Goal: Task Accomplishment & Management: Manage account settings

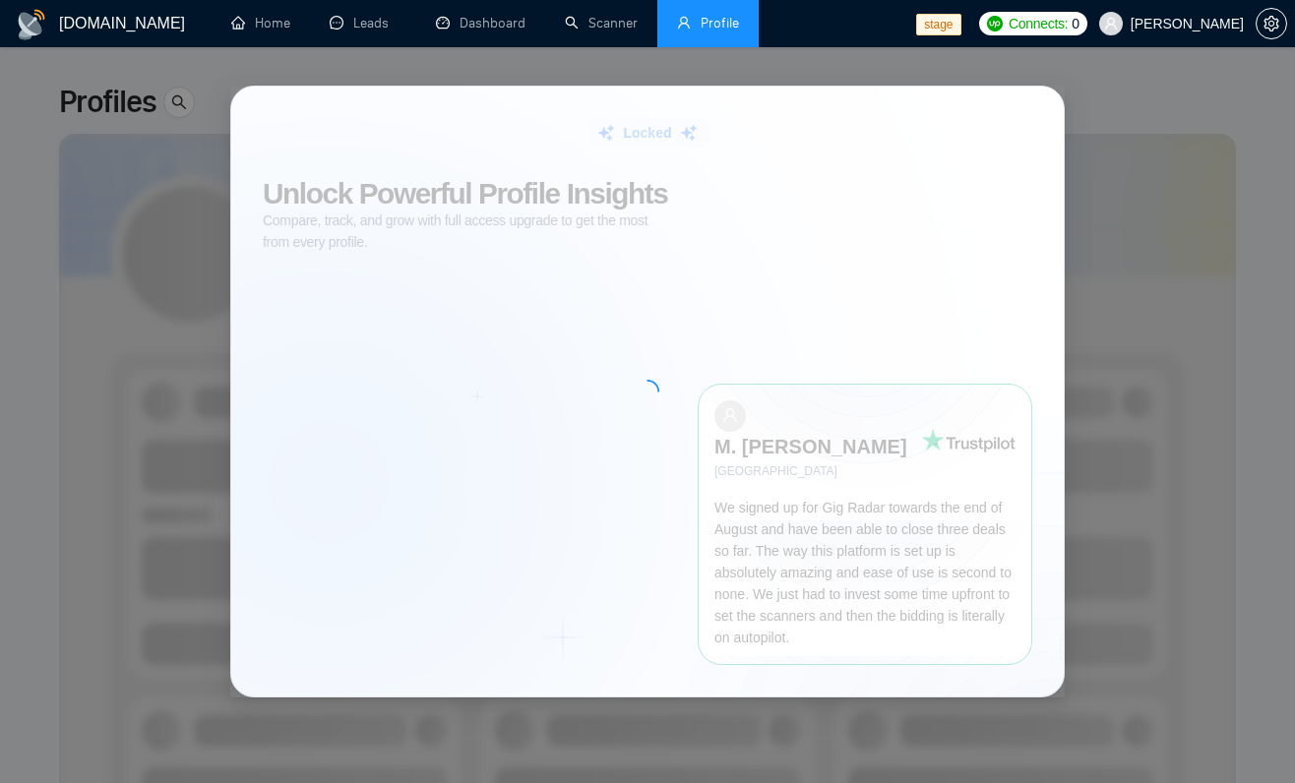
scroll to position [65, 0]
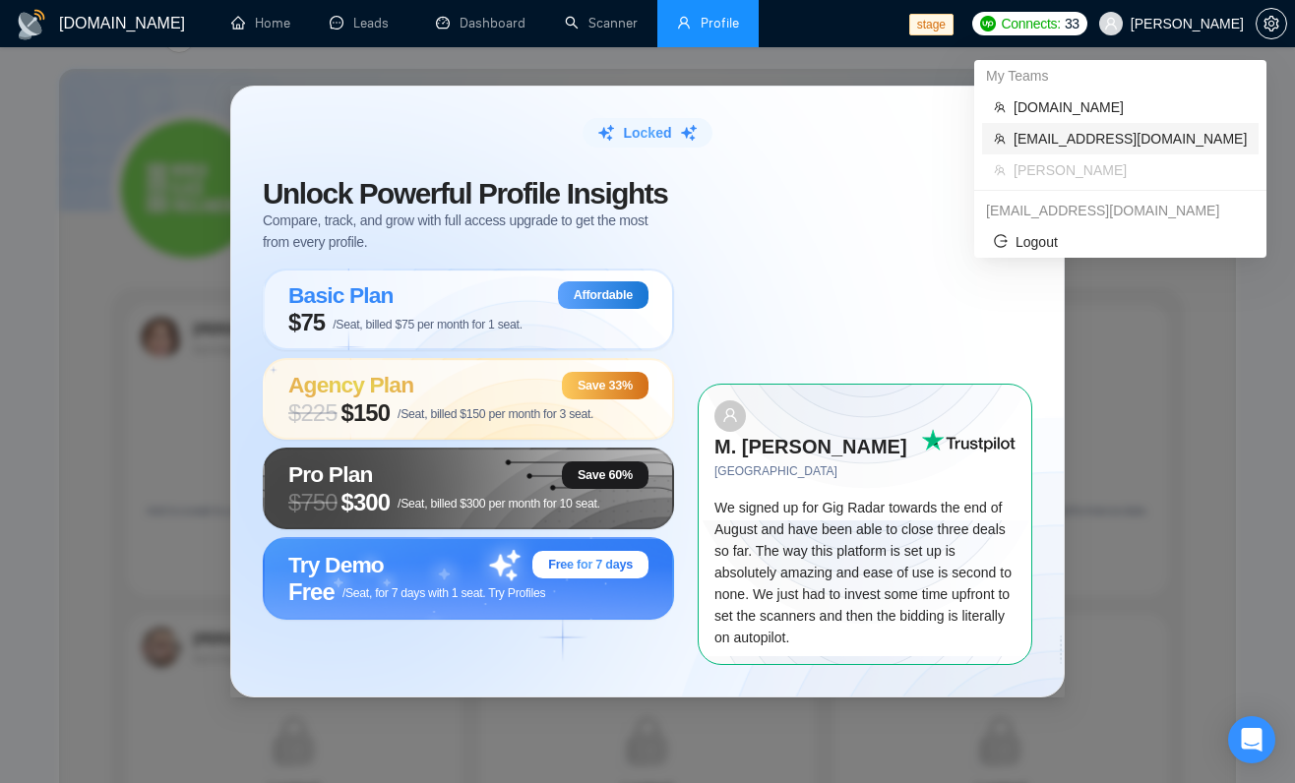
click at [1166, 132] on span "[EMAIL_ADDRESS][DOMAIN_NAME]" at bounding box center [1130, 139] width 233 height 22
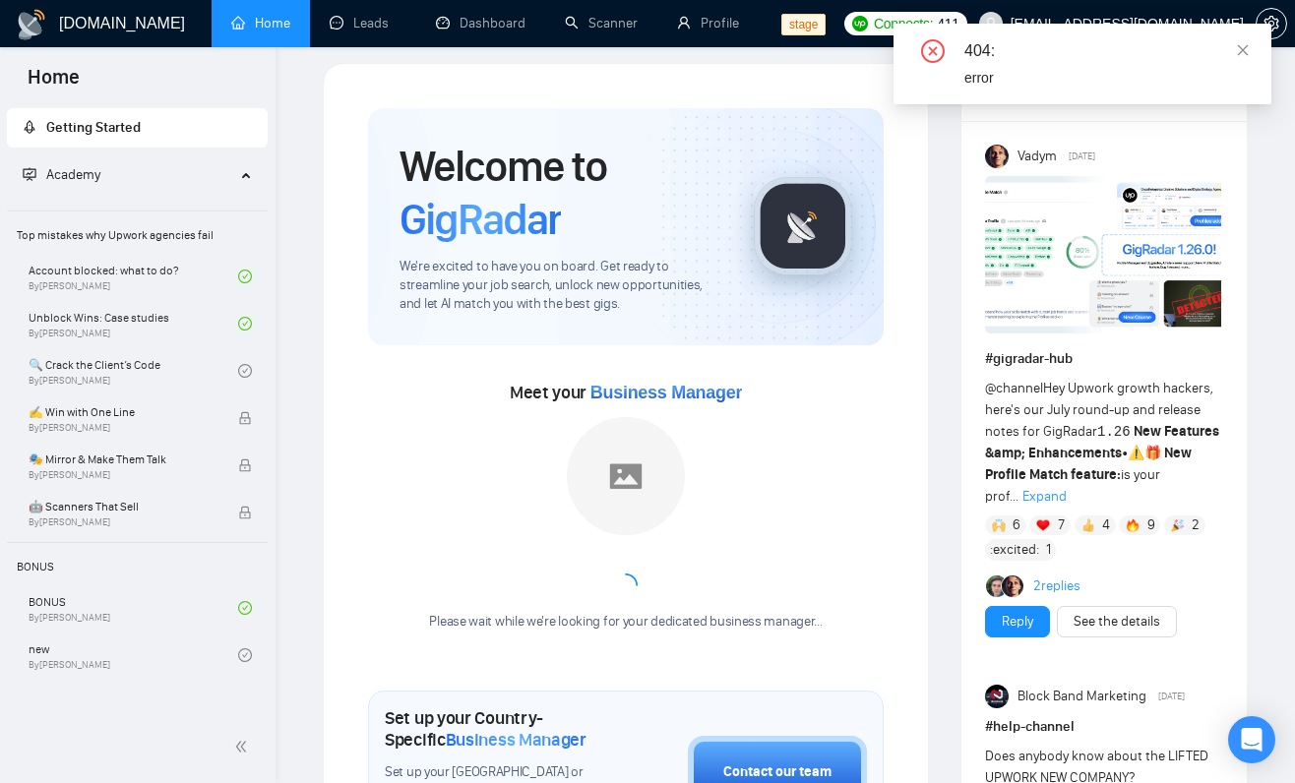
scroll to position [17, 0]
click at [697, 17] on link "Profile" at bounding box center [708, 23] width 62 height 17
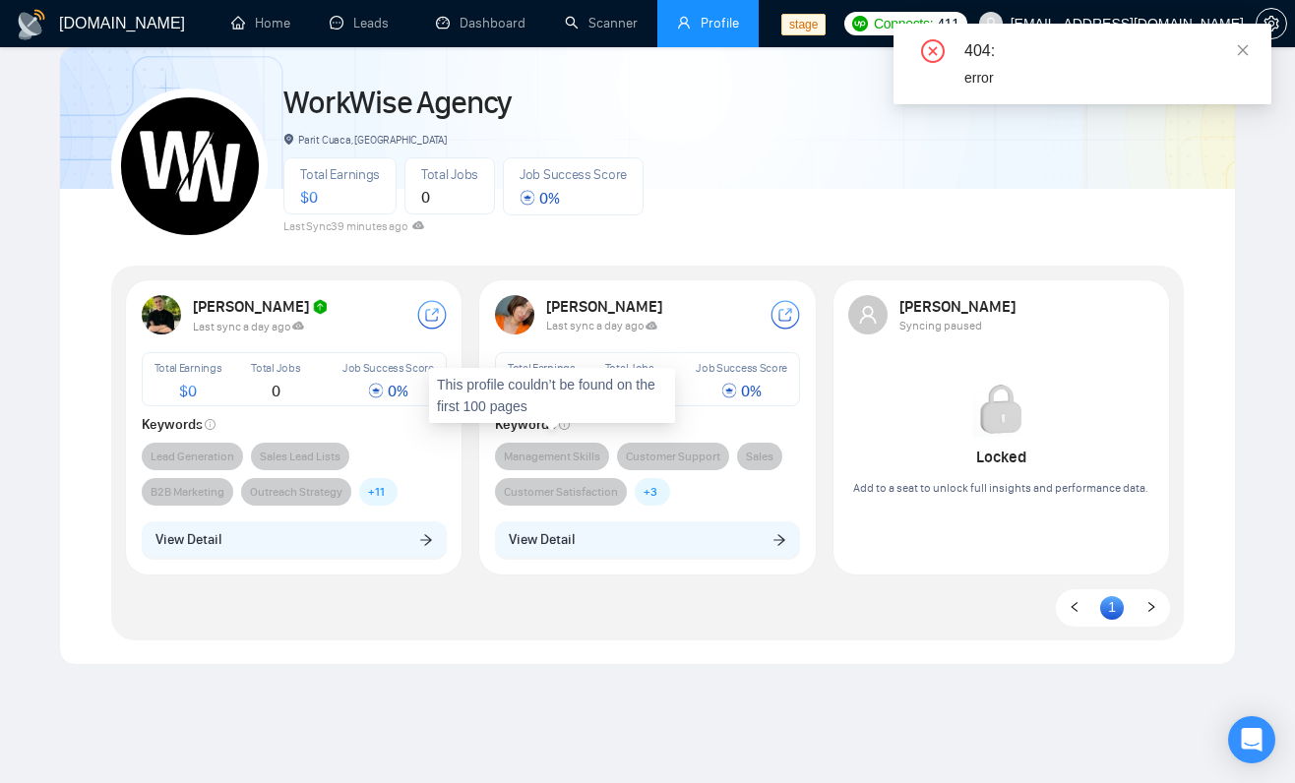
scroll to position [93, 0]
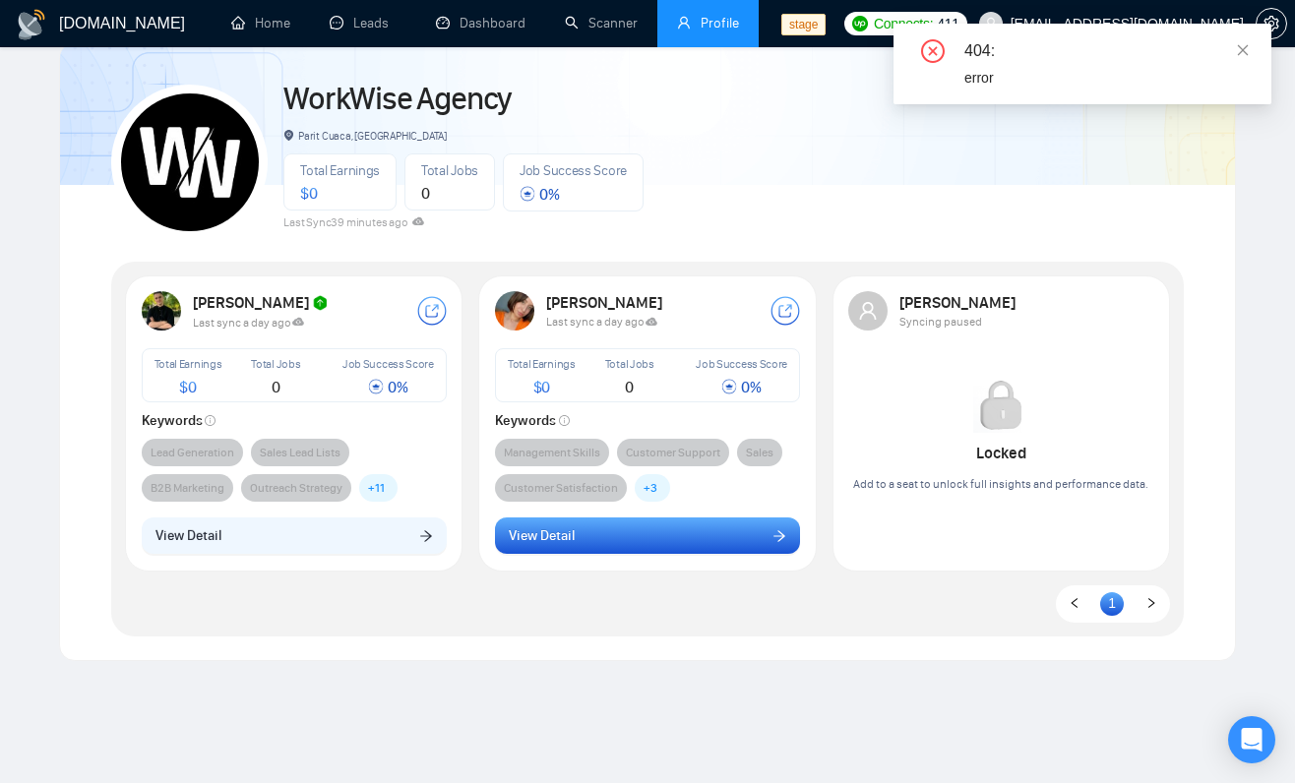
click at [527, 541] on span "View Detail" at bounding box center [542, 537] width 66 height 22
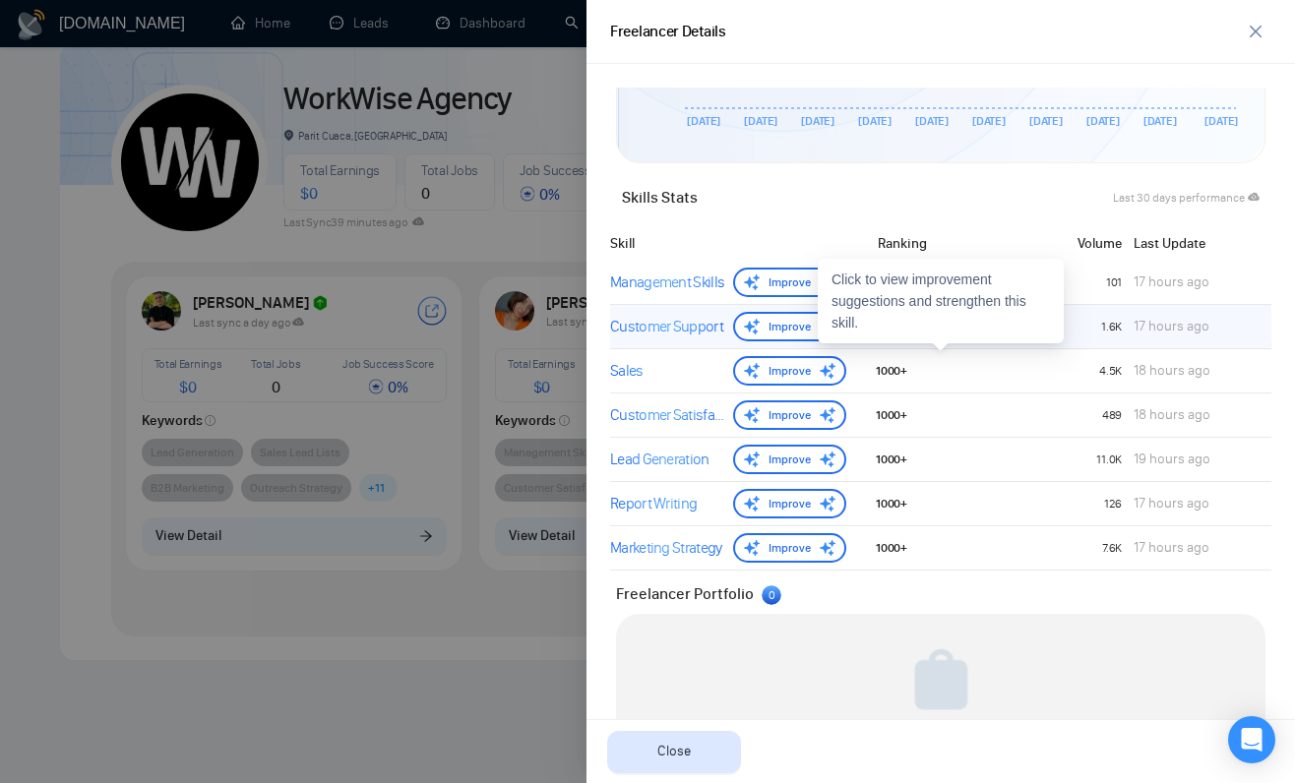
scroll to position [772, 0]
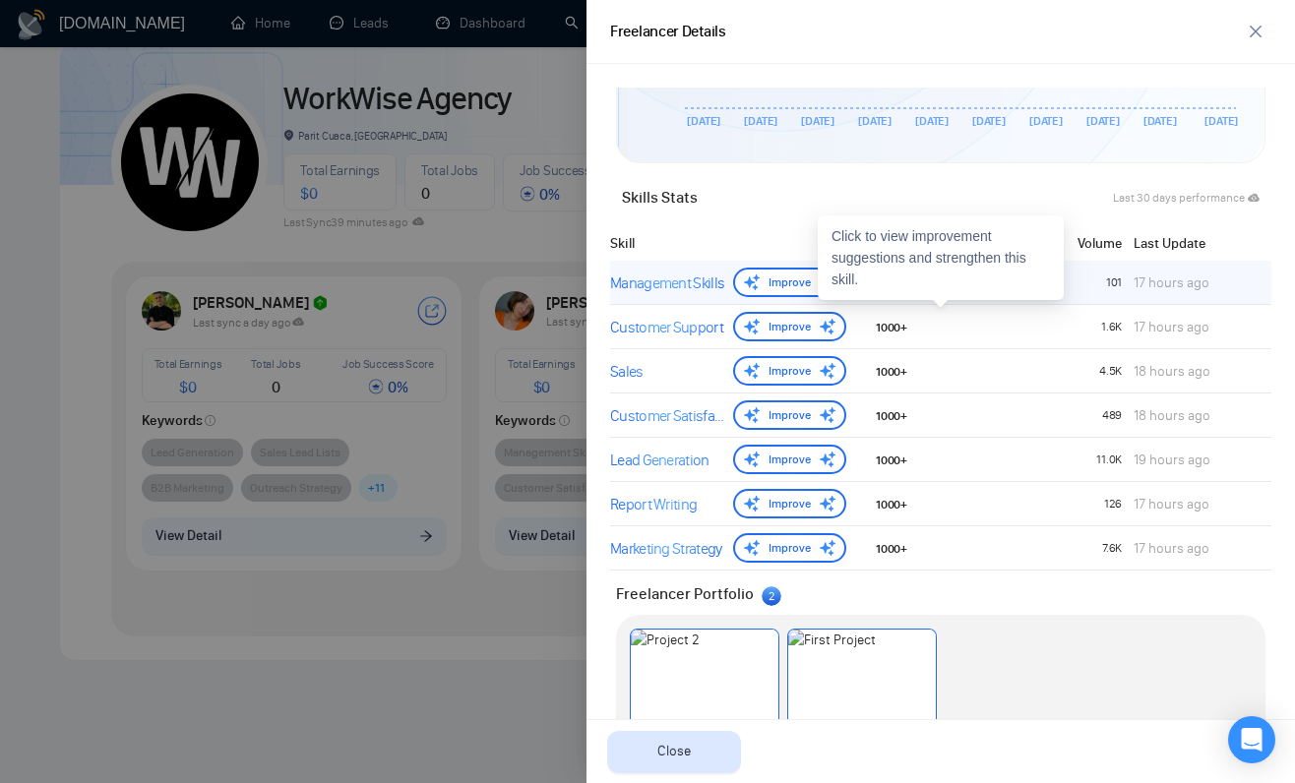
click at [695, 280] on div "Management Skills" at bounding box center [667, 284] width 115 height 24
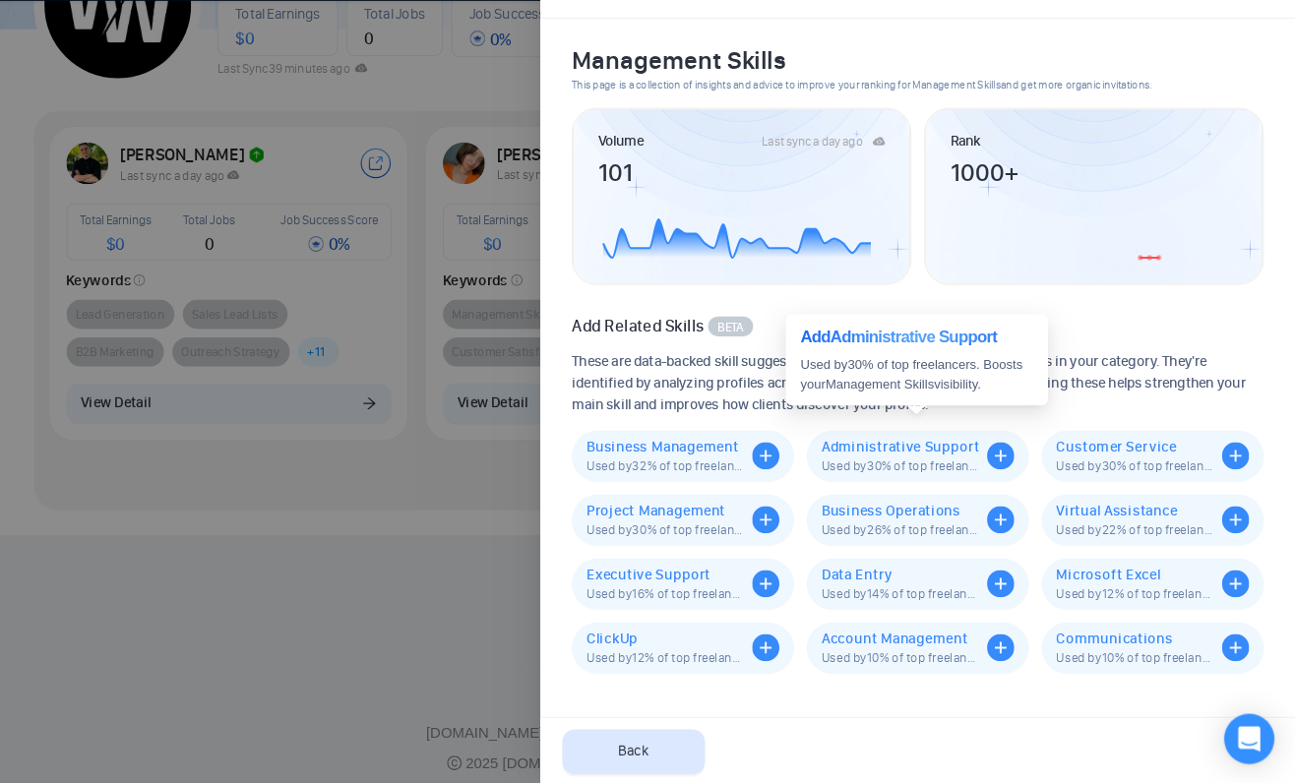
scroll to position [205, 0]
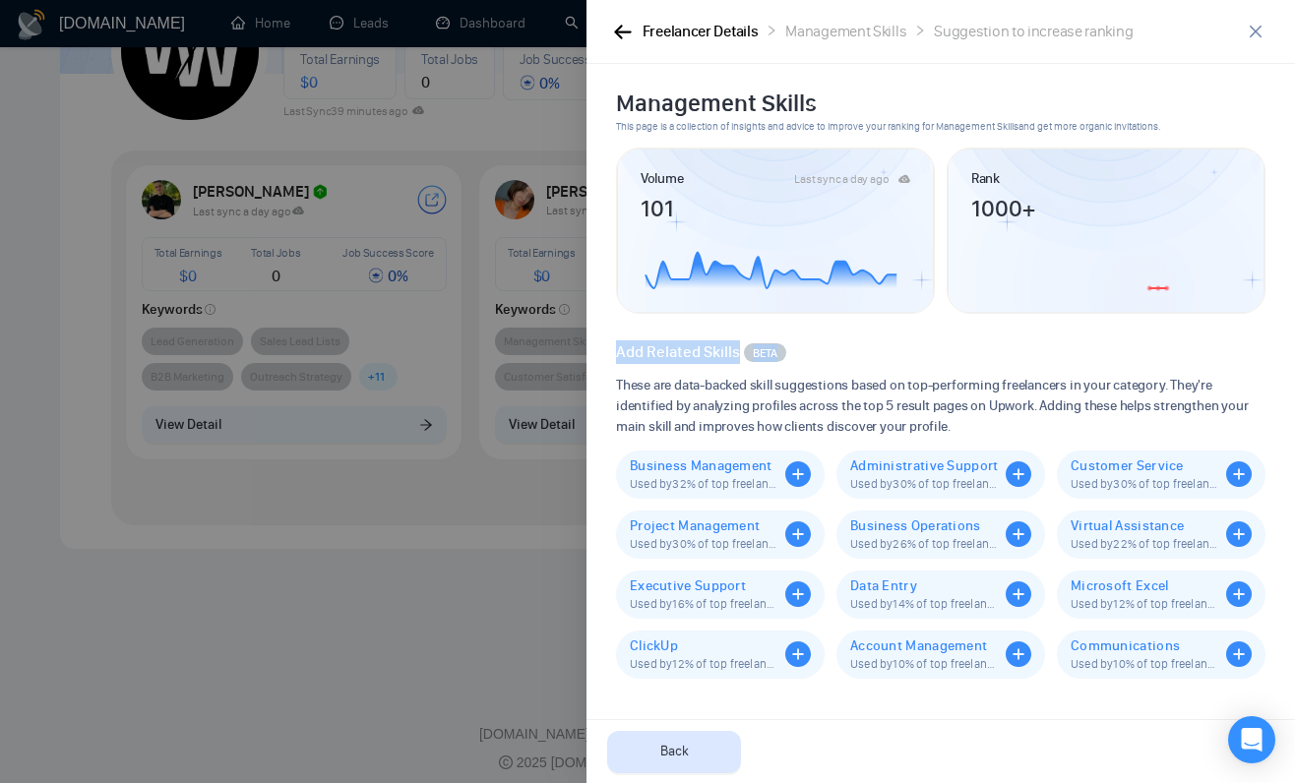
drag, startPoint x: 604, startPoint y: 343, endPoint x: 816, endPoint y: 352, distance: 211.8
click at [816, 352] on div "Management Skills This page is a collection of insights and advice to improve y…" at bounding box center [941, 423] width 709 height 719
click at [673, 356] on span "Add Related Skills" at bounding box center [678, 351] width 124 height 19
click at [708, 356] on span "Add Related Skills" at bounding box center [678, 351] width 124 height 19
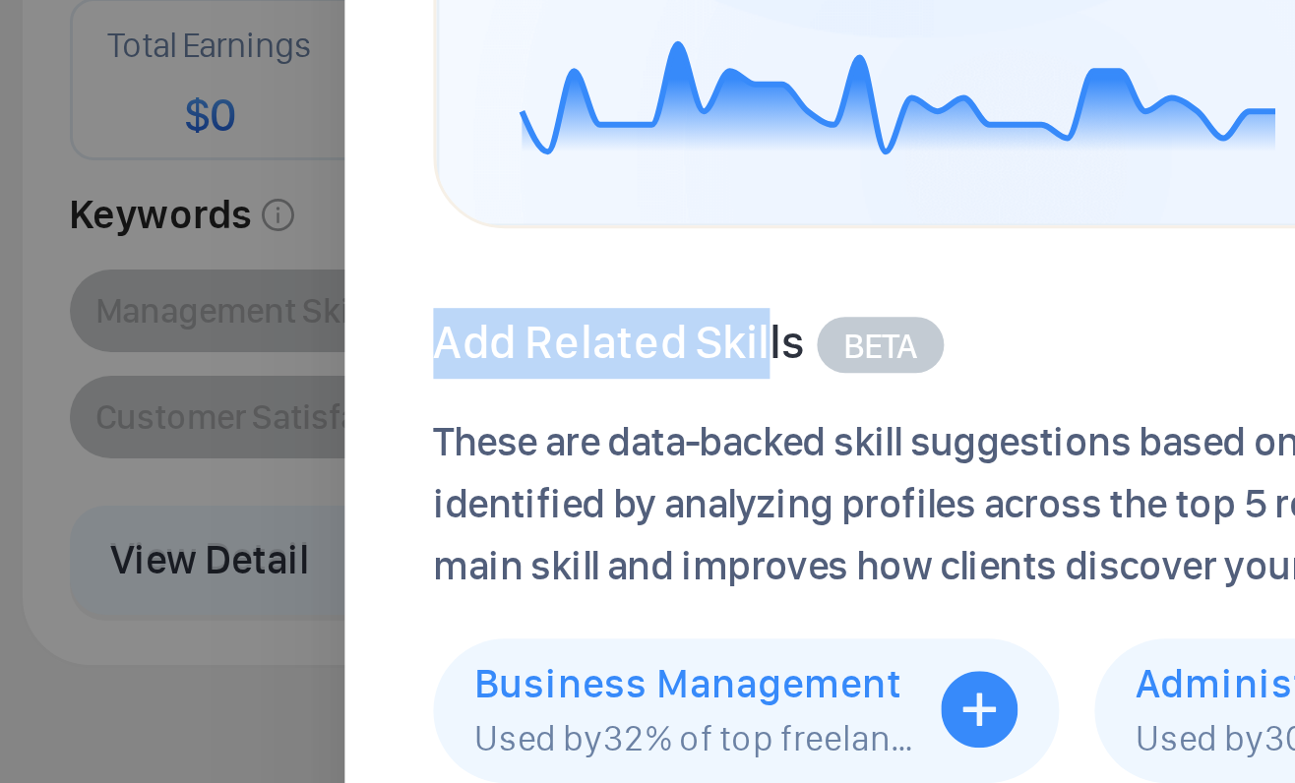
drag, startPoint x: 615, startPoint y: 351, endPoint x: 727, endPoint y: 355, distance: 112.3
click at [727, 355] on div "Add Related Skills BETA These are data-backed skill suggestions based on top-pe…" at bounding box center [940, 499] width 661 height 359
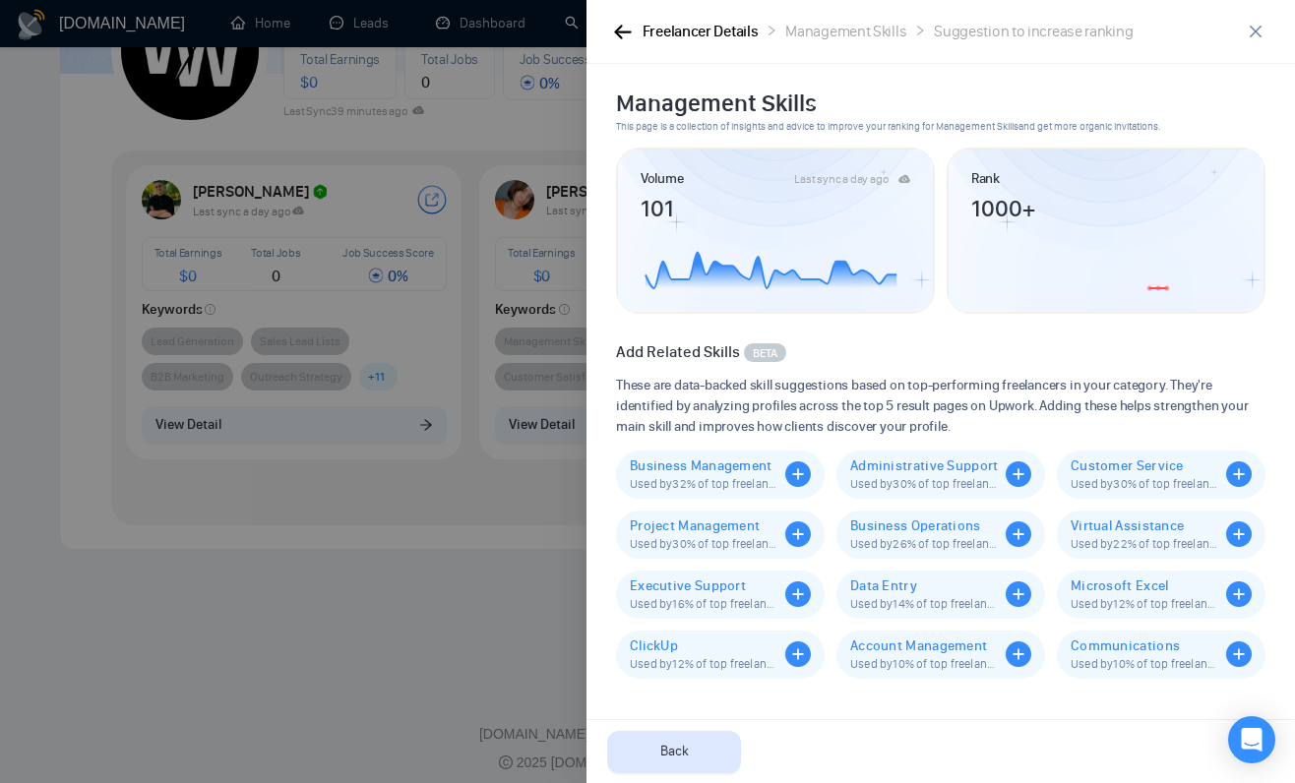
click at [726, 36] on div "Freelancer Details" at bounding box center [701, 32] width 116 height 25
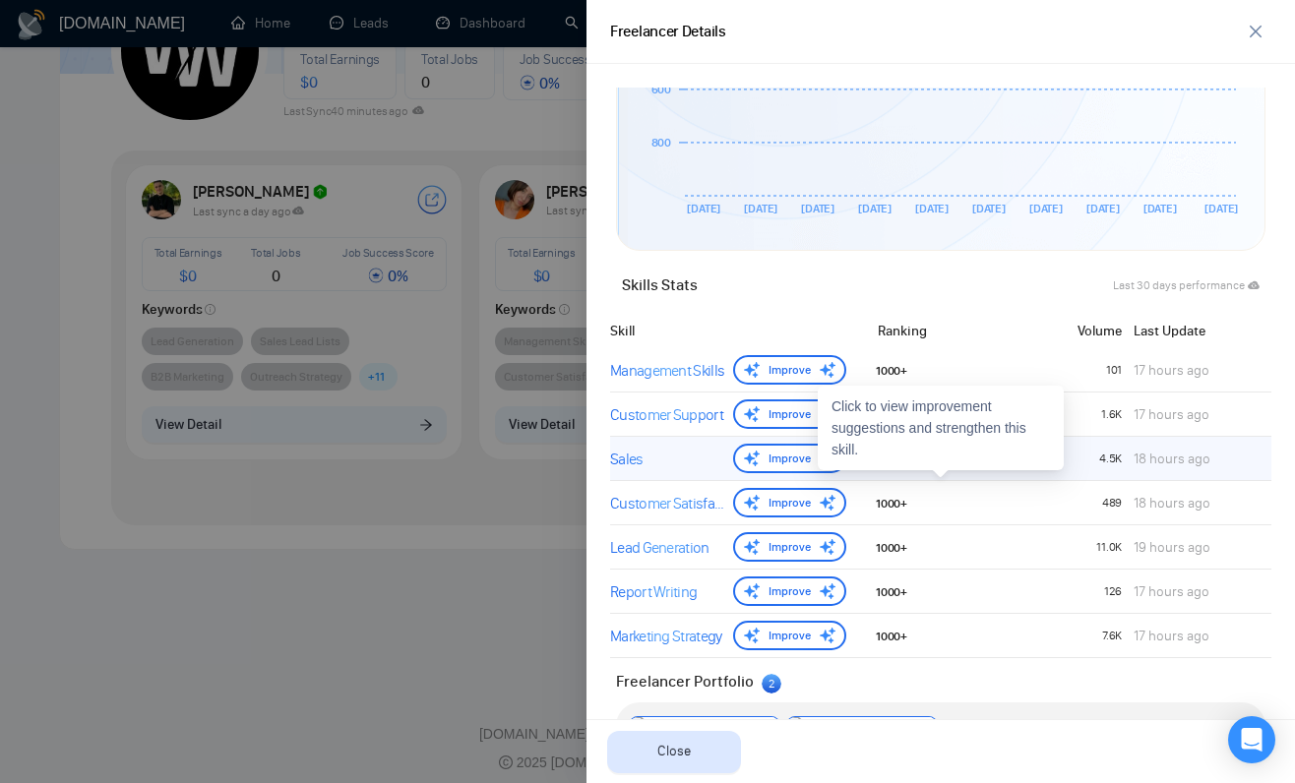
scroll to position [712, 0]
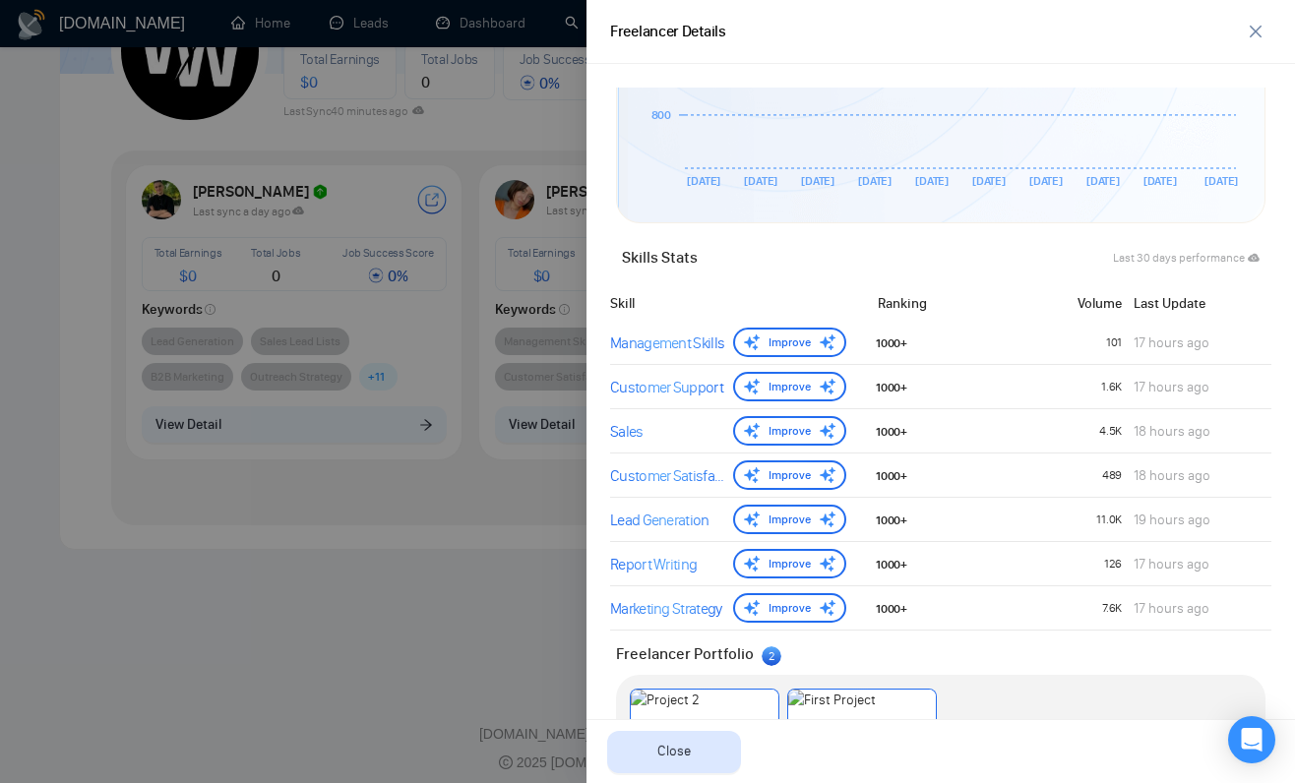
click at [643, 255] on div "Skills Stats" at bounding box center [775, 258] width 331 height 24
click at [626, 294] on div "Skill" at bounding box center [734, 303] width 248 height 21
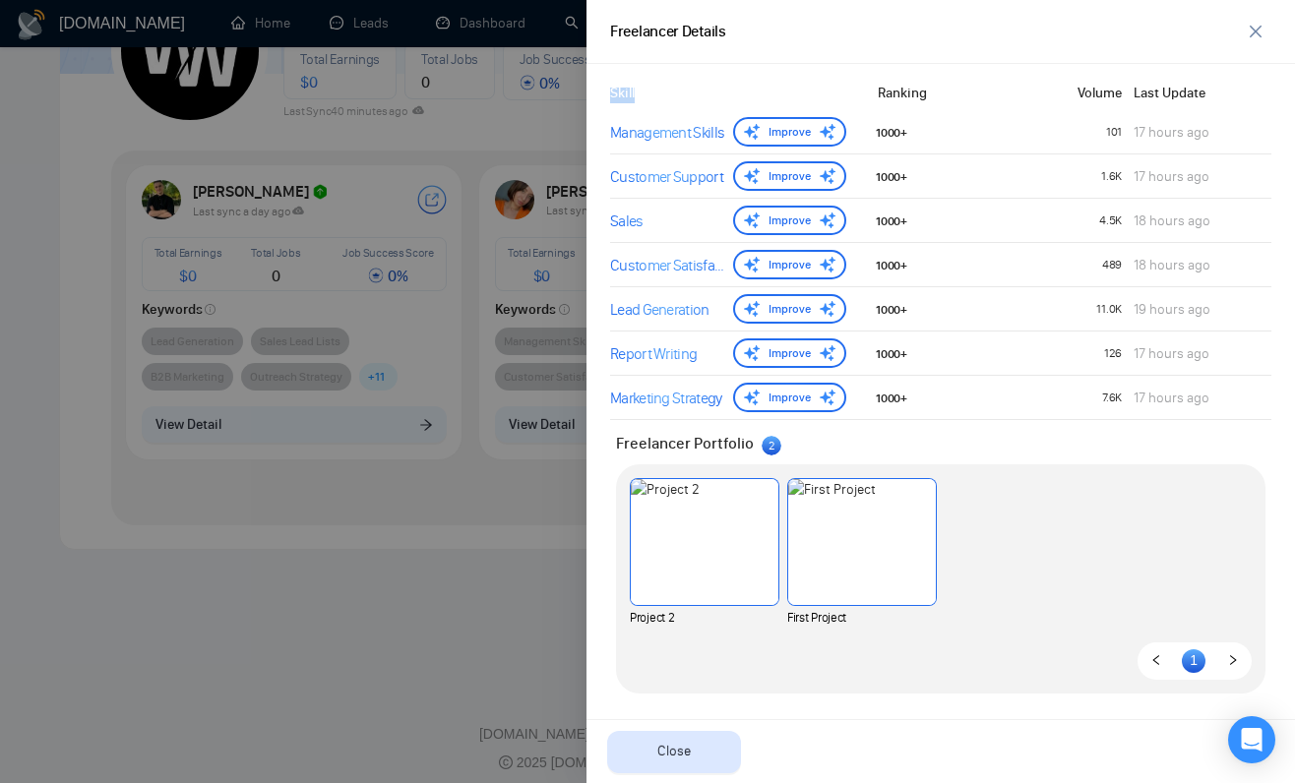
scroll to position [921, 0]
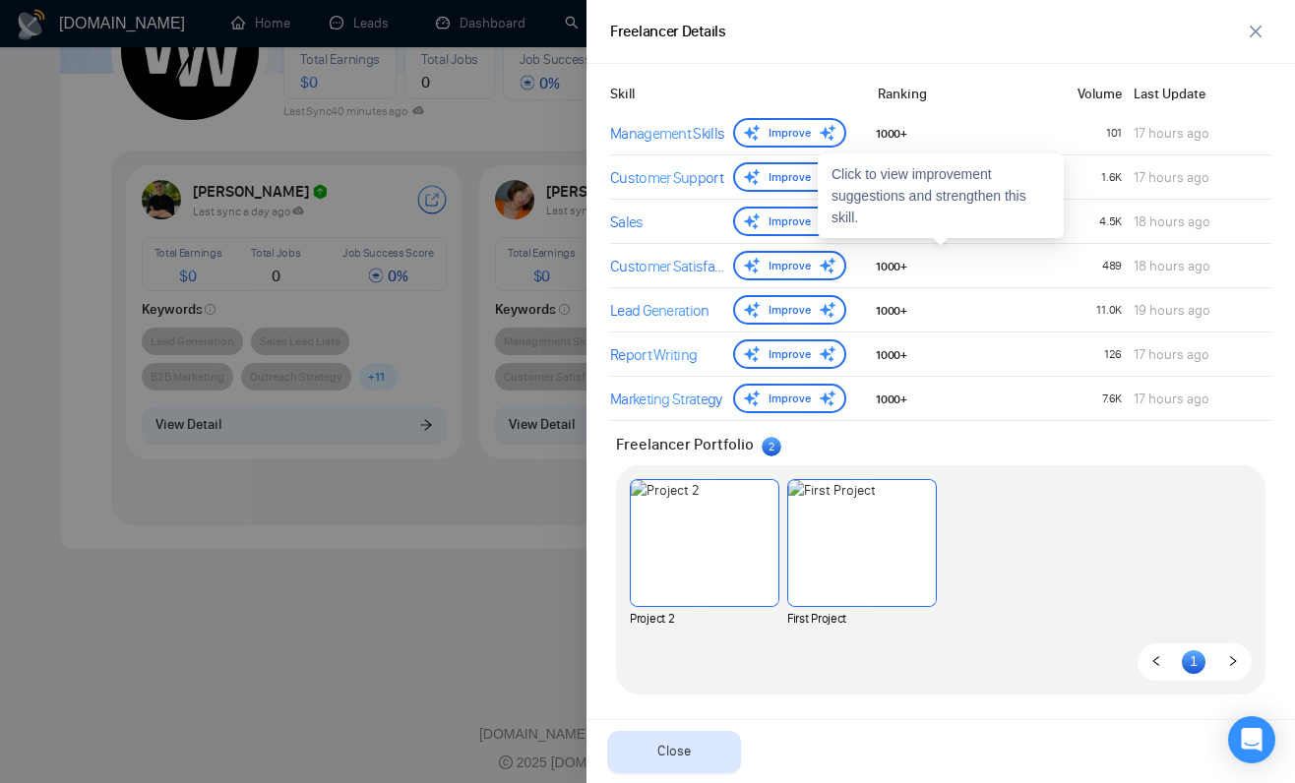
click at [844, 216] on div "Click to view improvement suggestions and strengthen this skill." at bounding box center [941, 196] width 246 height 85
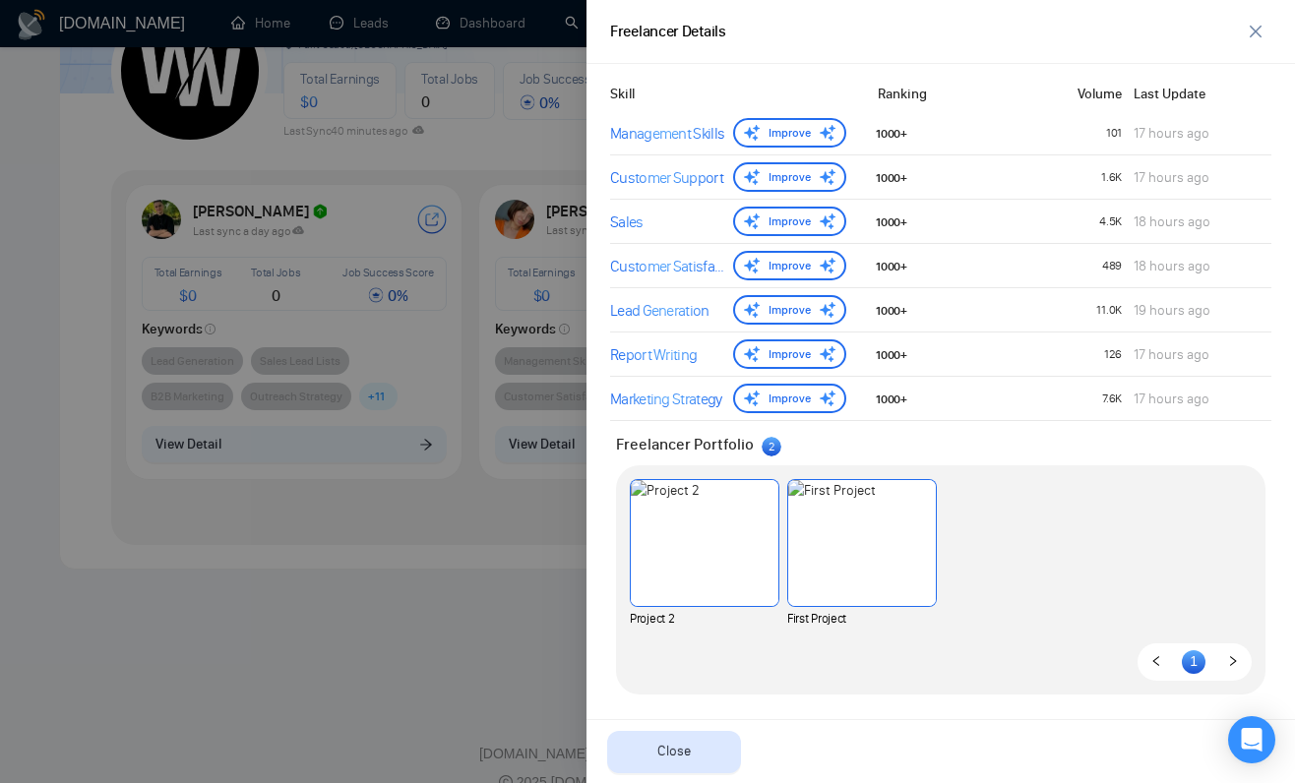
scroll to position [181, 0]
click at [439, 399] on div at bounding box center [647, 391] width 1295 height 783
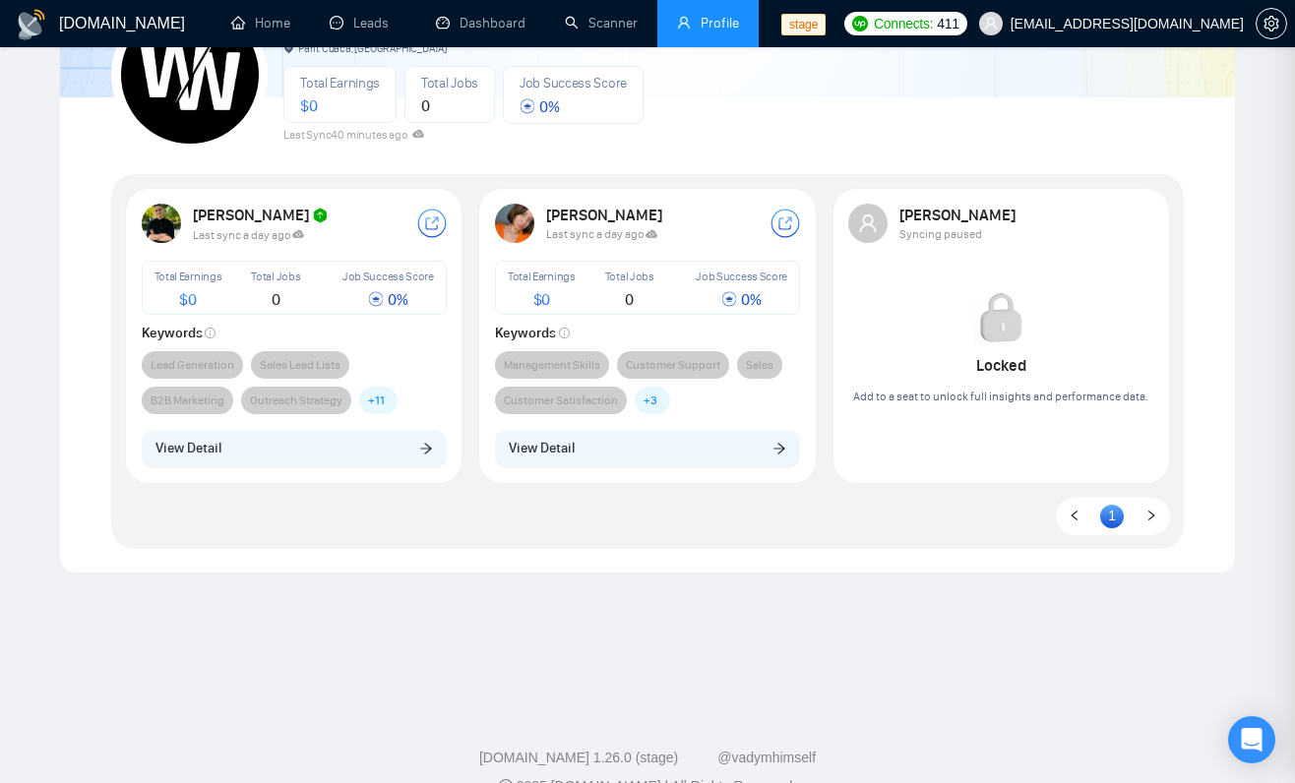
scroll to position [0, 0]
